Goal: Transaction & Acquisition: Purchase product/service

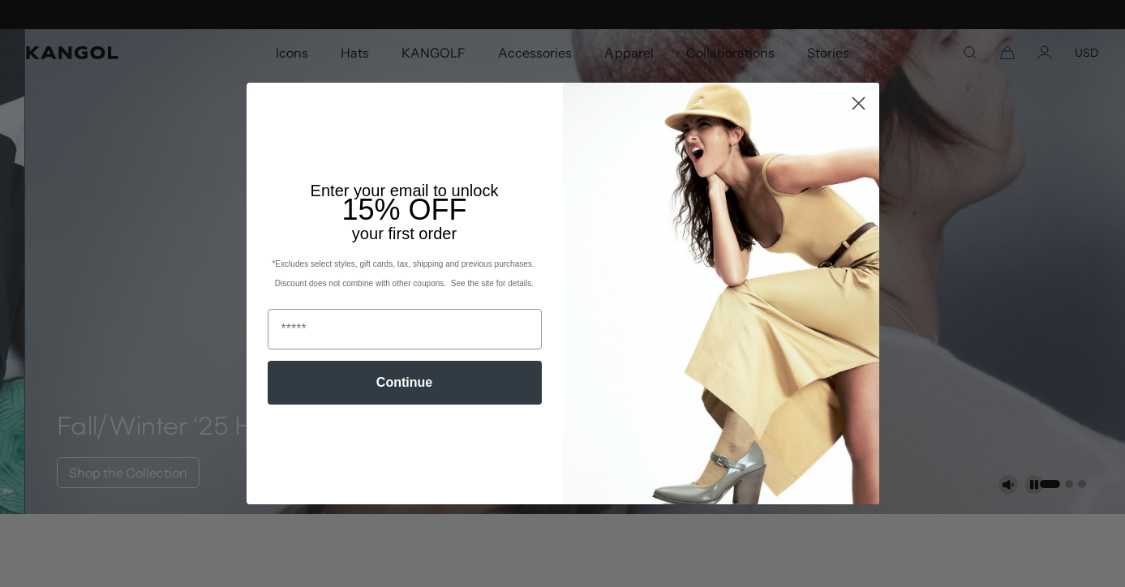
scroll to position [0, 334]
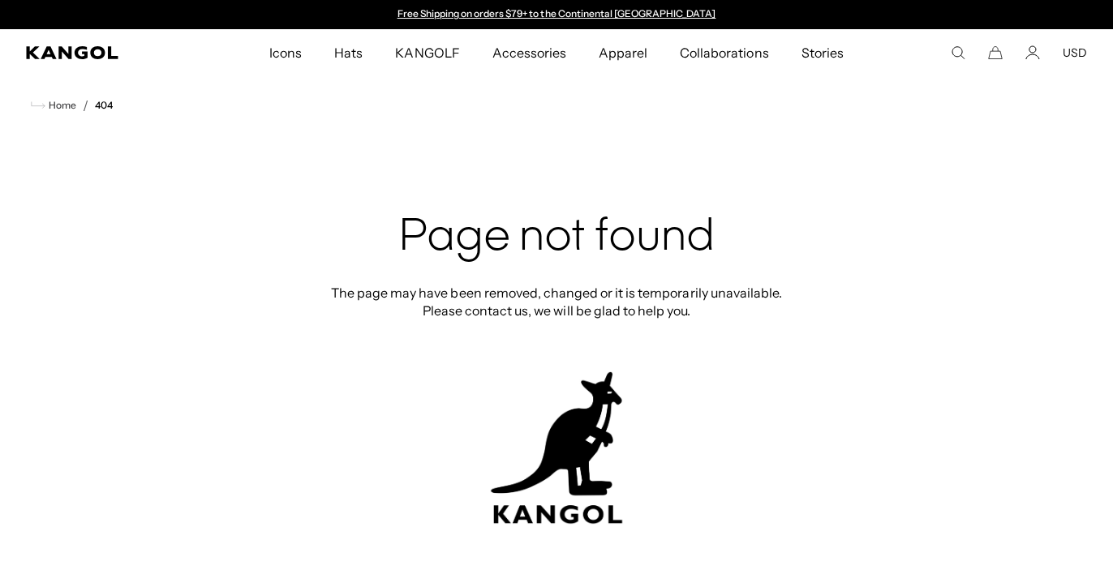
scroll to position [0, 334]
